Goal: Find specific page/section: Find specific page/section

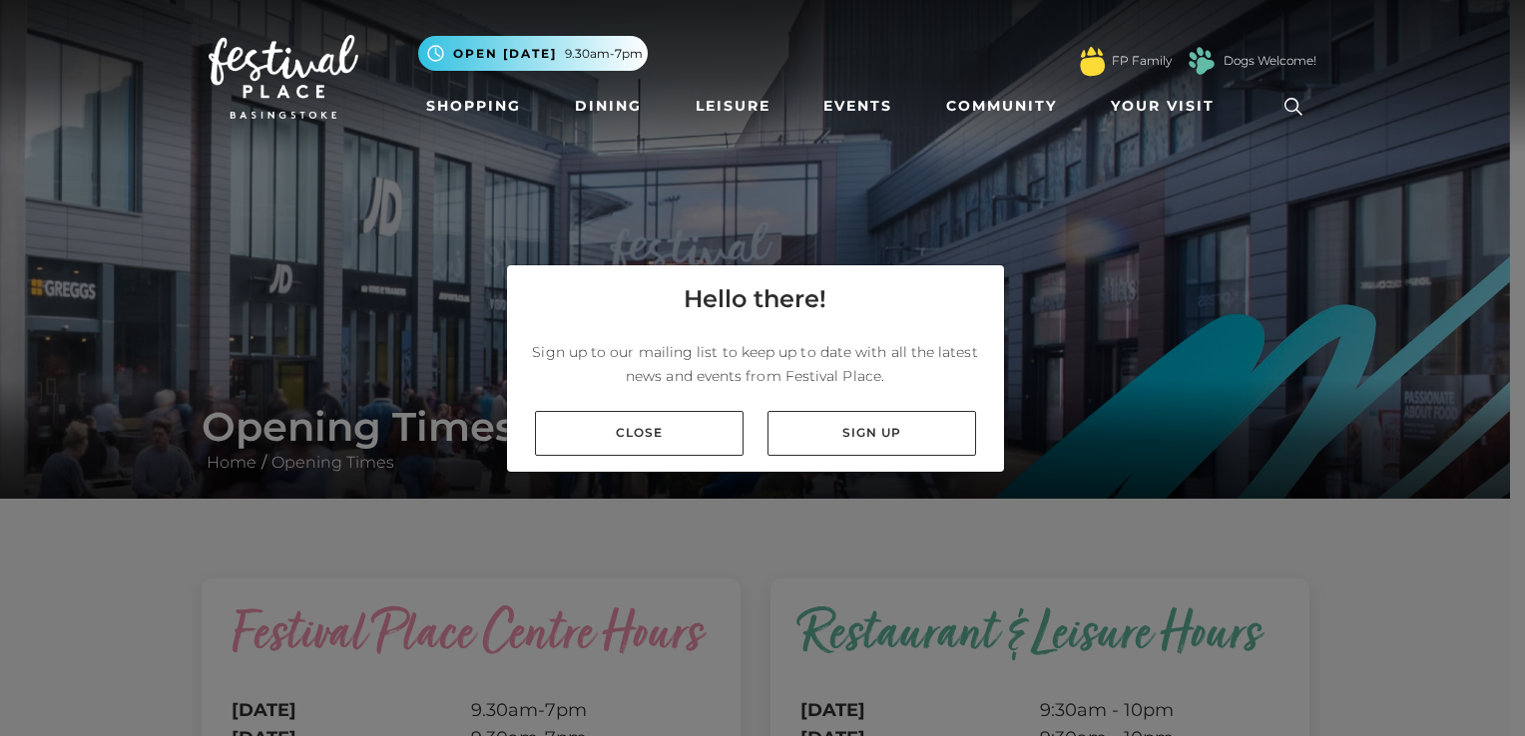
click at [642, 408] on div "Close Sign up" at bounding box center [755, 433] width 497 height 77
click at [615, 439] on link "Close" at bounding box center [639, 433] width 209 height 45
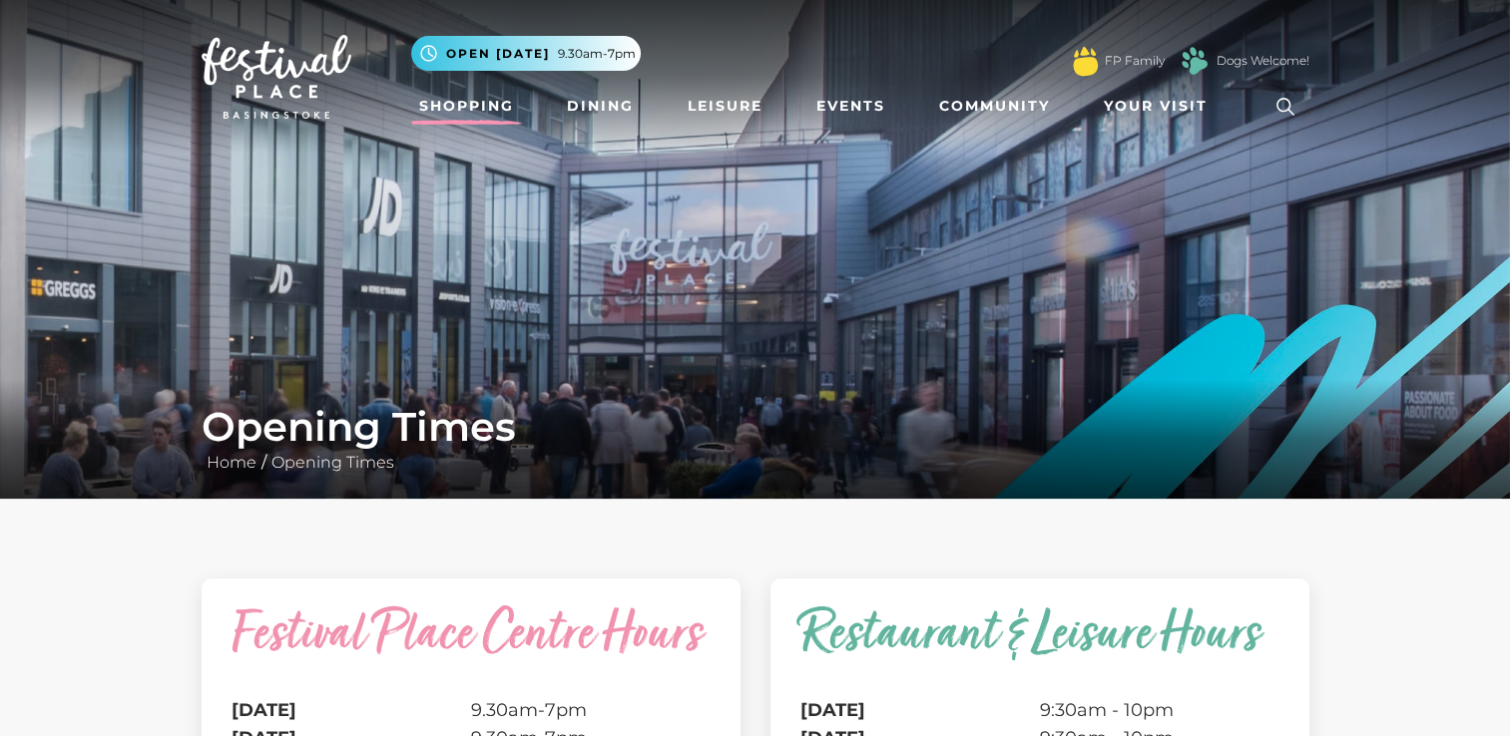
click at [481, 106] on link "Shopping" at bounding box center [466, 106] width 111 height 37
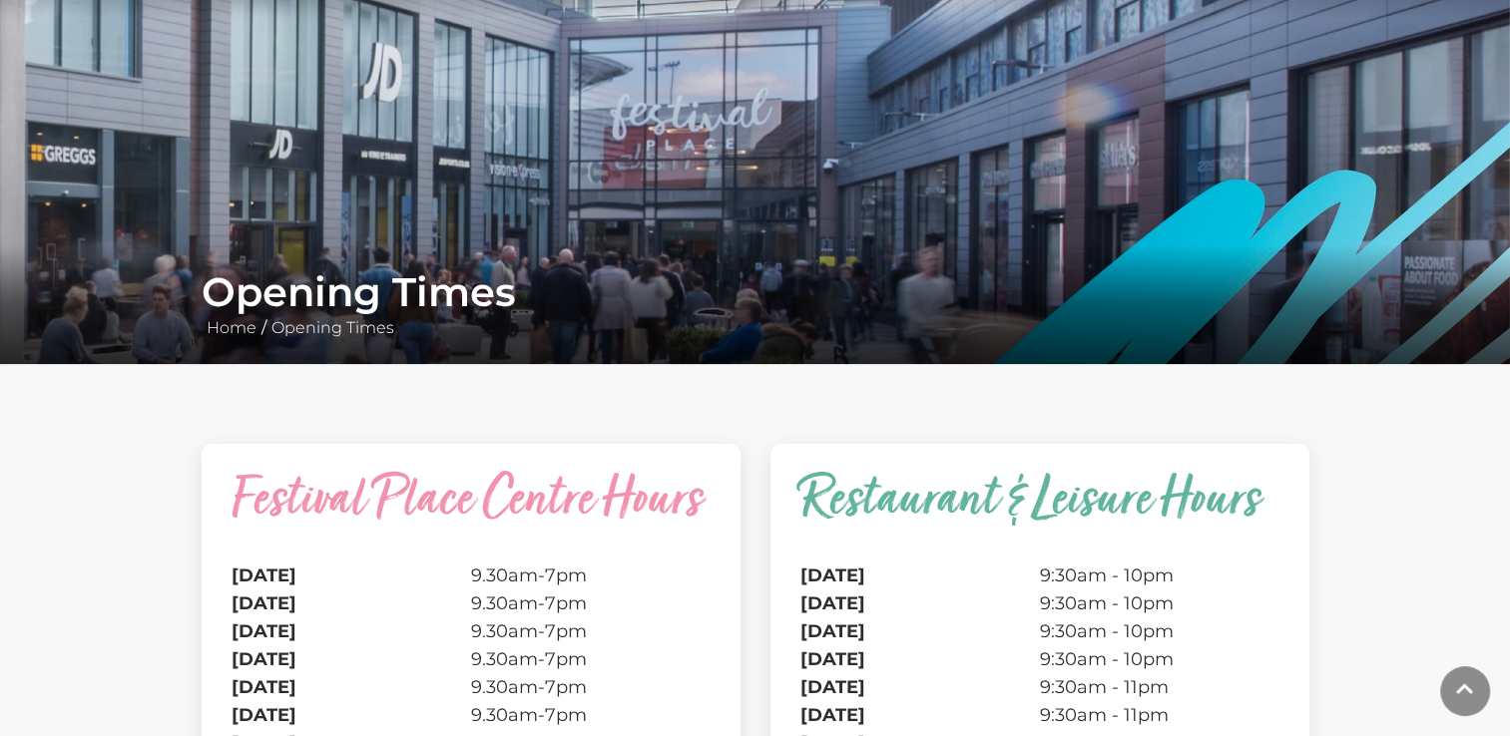
scroll to position [399, 0]
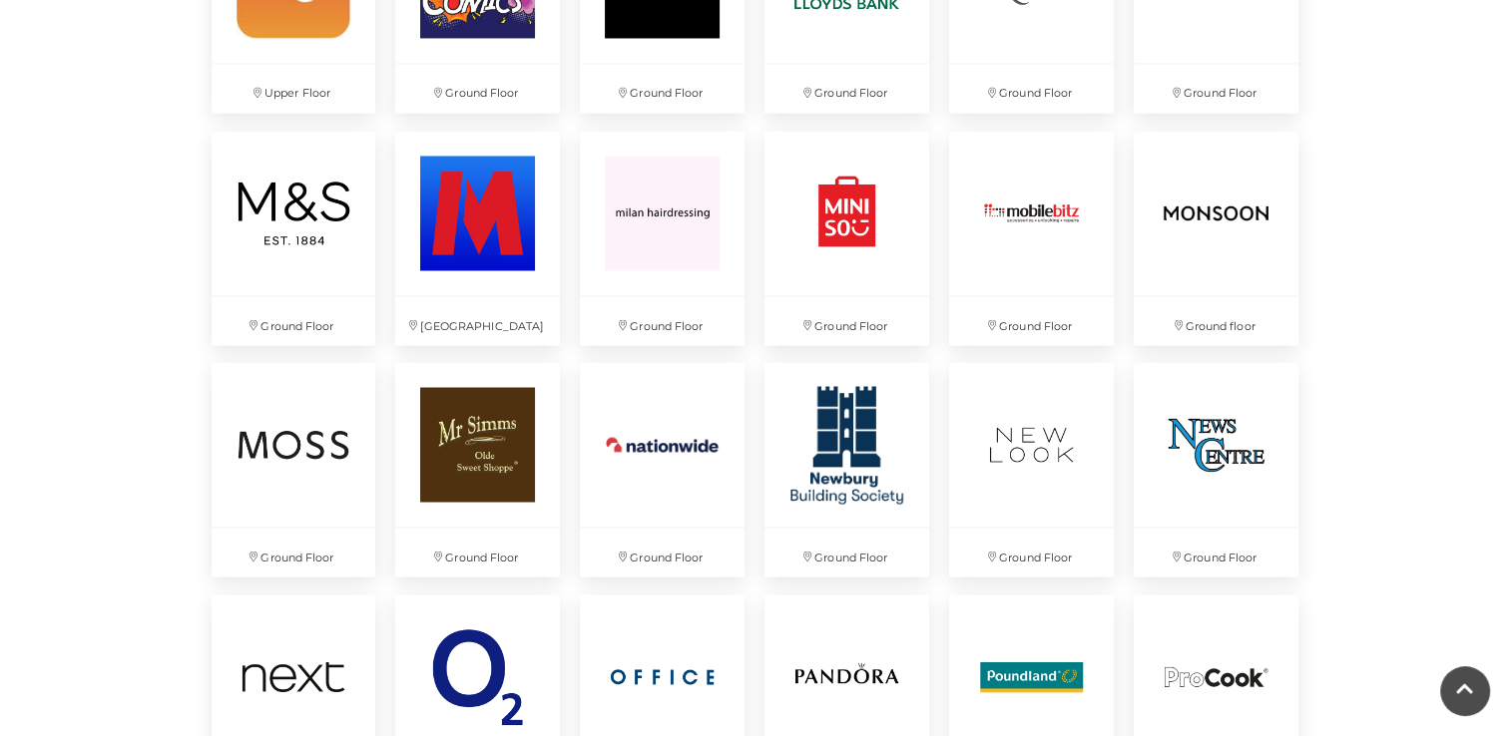
scroll to position [3492, 0]
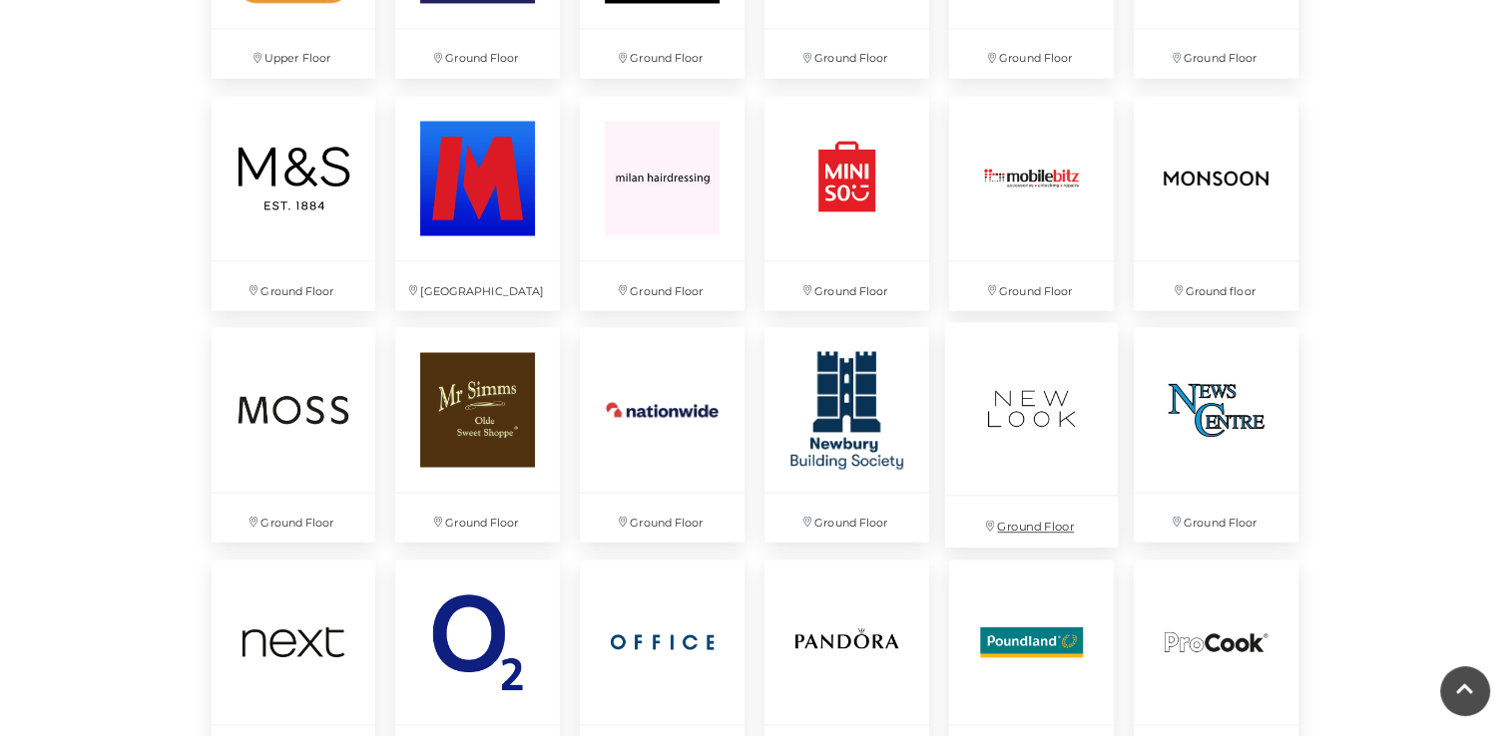
click at [987, 378] on img at bounding box center [1031, 408] width 173 height 173
